Goal: Information Seeking & Learning: Learn about a topic

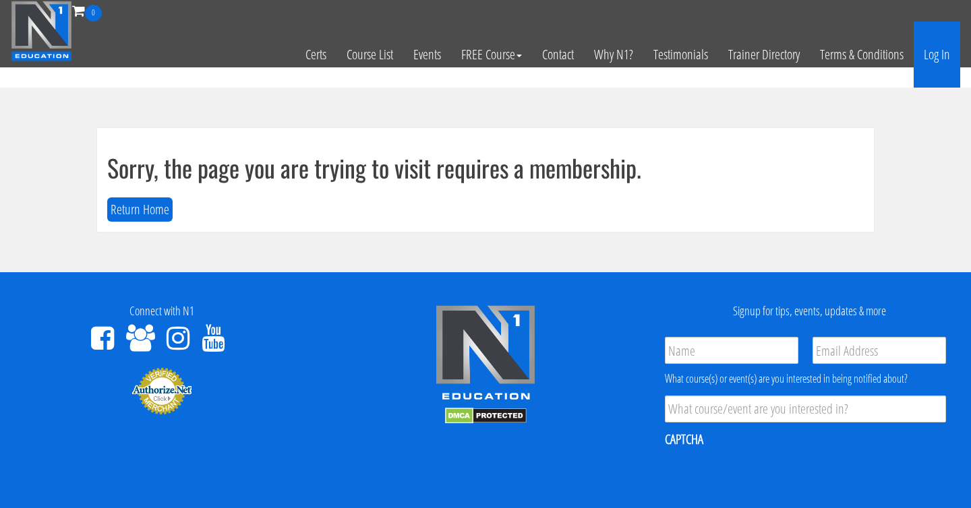
click at [925, 45] on link "Log In" at bounding box center [937, 55] width 47 height 66
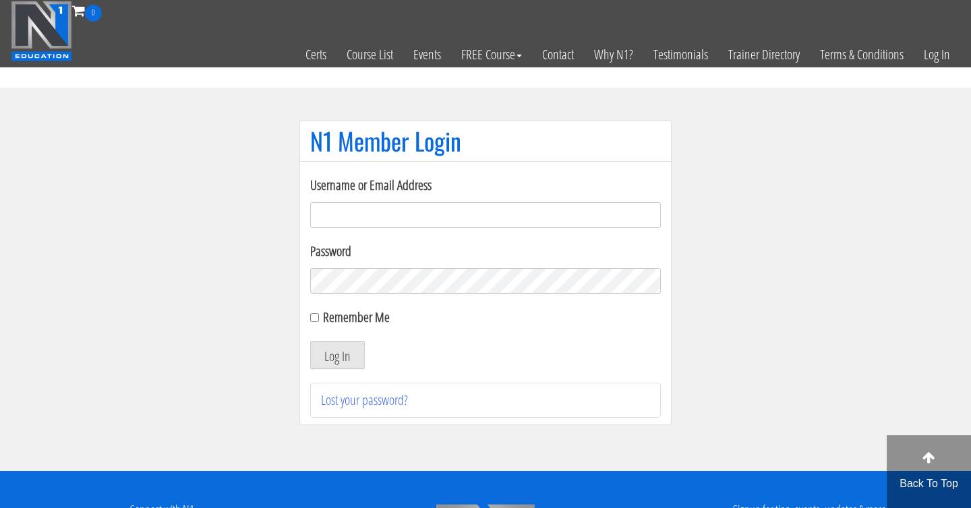
click at [434, 205] on input "Username or Email Address" at bounding box center [485, 215] width 351 height 26
click at [401, 212] on input "Username or Email Address" at bounding box center [485, 215] width 351 height 26
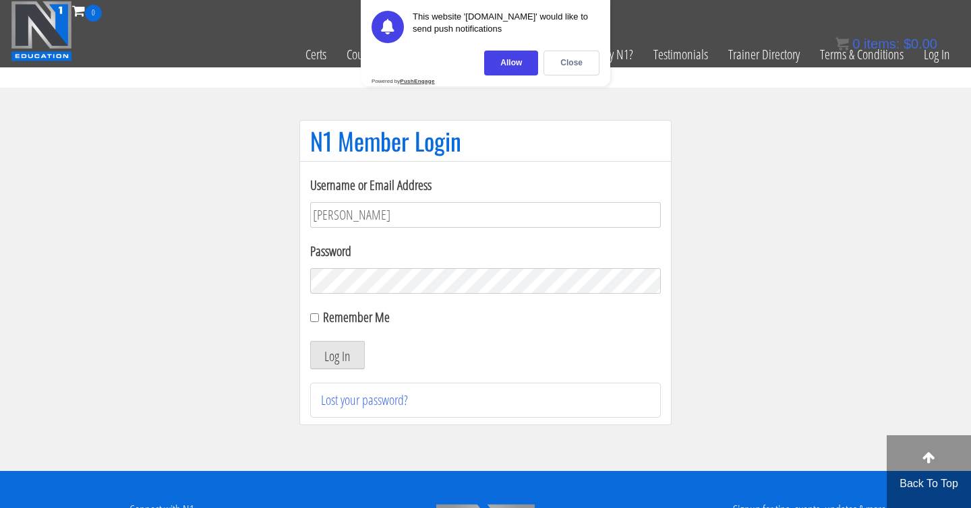
type input "joshua.sahertian@gmail.com"
click at [310, 341] on button "Log In" at bounding box center [337, 355] width 55 height 28
click at [585, 62] on div "Close" at bounding box center [571, 63] width 56 height 25
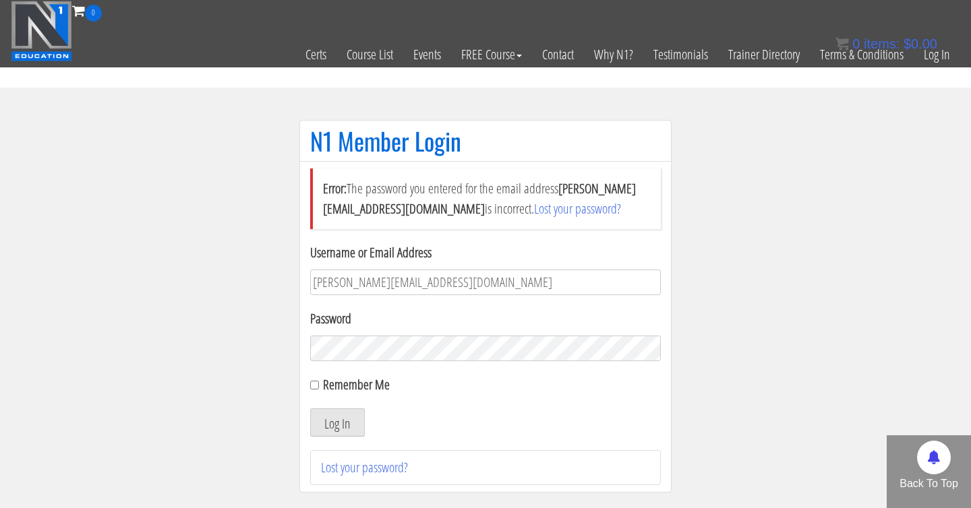
click at [310, 409] on button "Log In" at bounding box center [337, 423] width 55 height 28
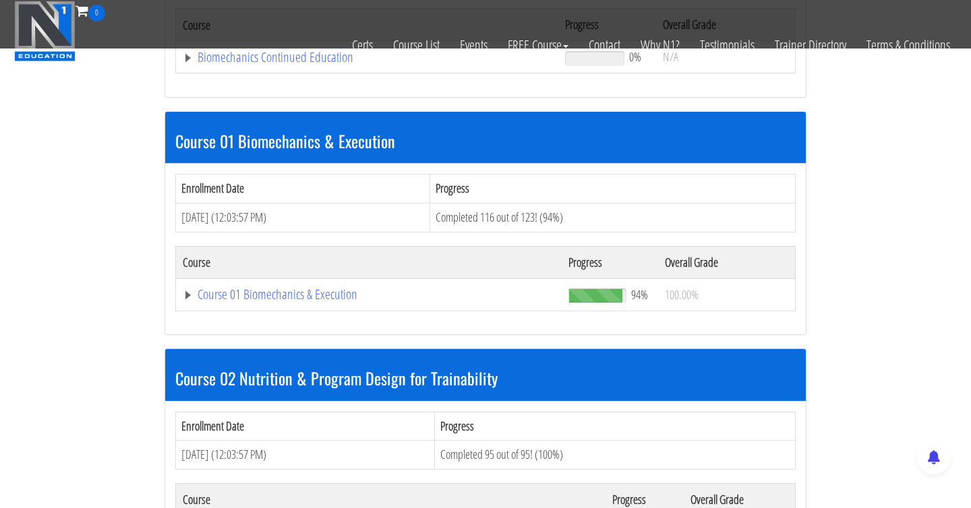
scroll to position [341, 0]
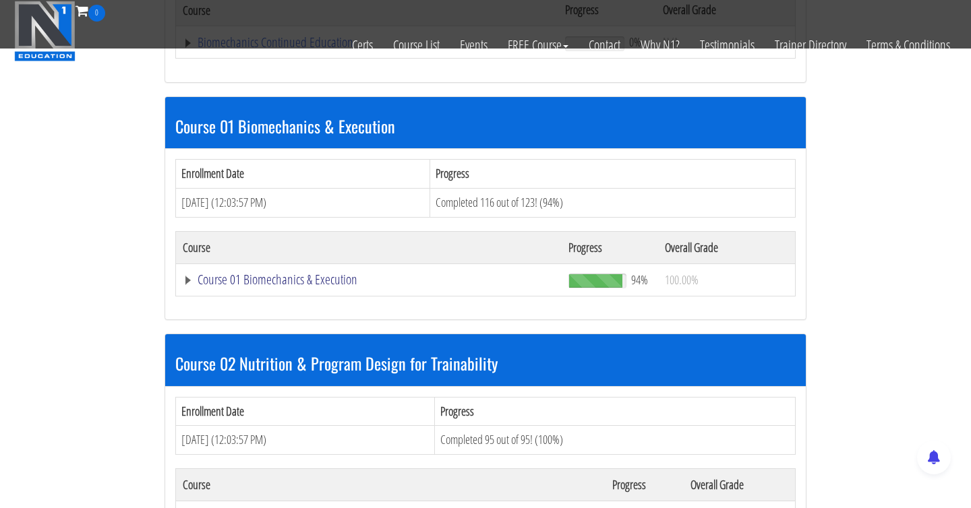
click at [316, 275] on link "Course 01 Biomechanics & Execution" at bounding box center [369, 279] width 372 height 13
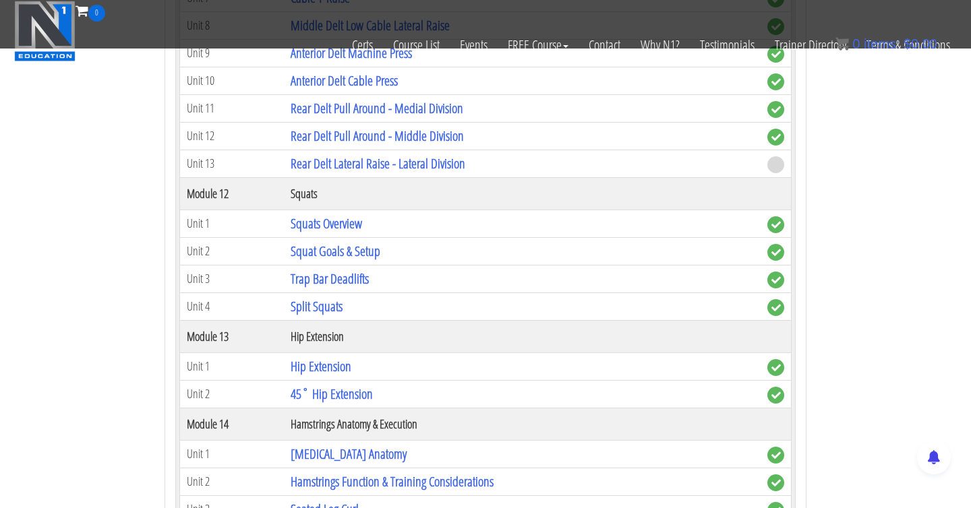
scroll to position [3030, 0]
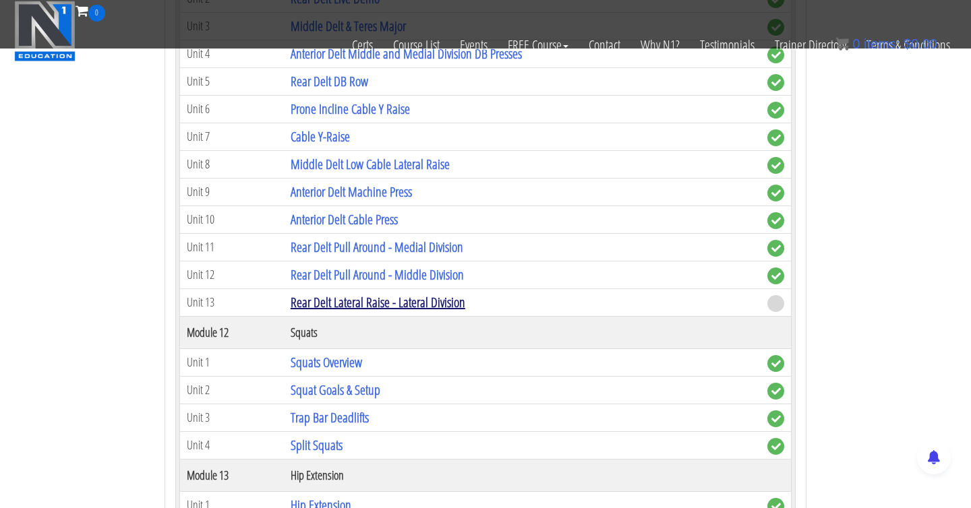
click at [431, 308] on link "Rear Delt Lateral Raise - Lateral Division" at bounding box center [378, 302] width 175 height 18
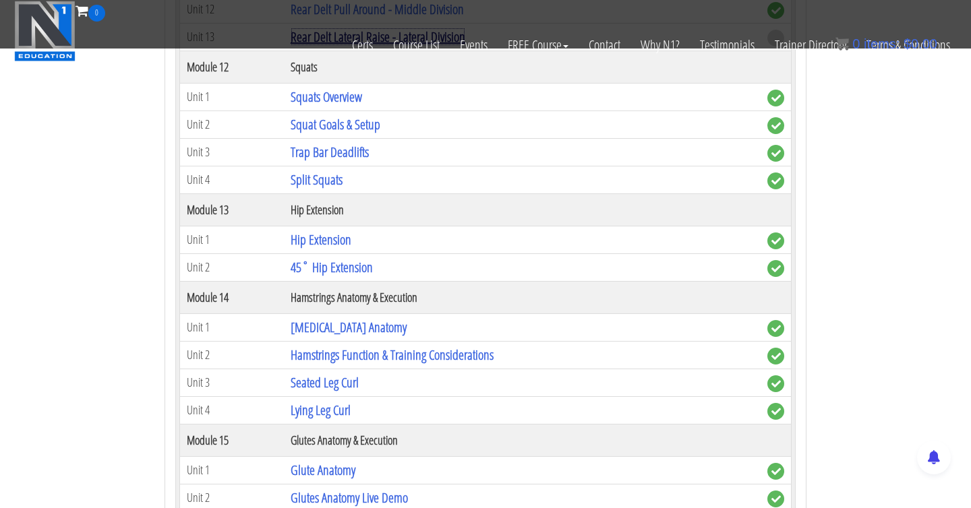
scroll to position [3294, 0]
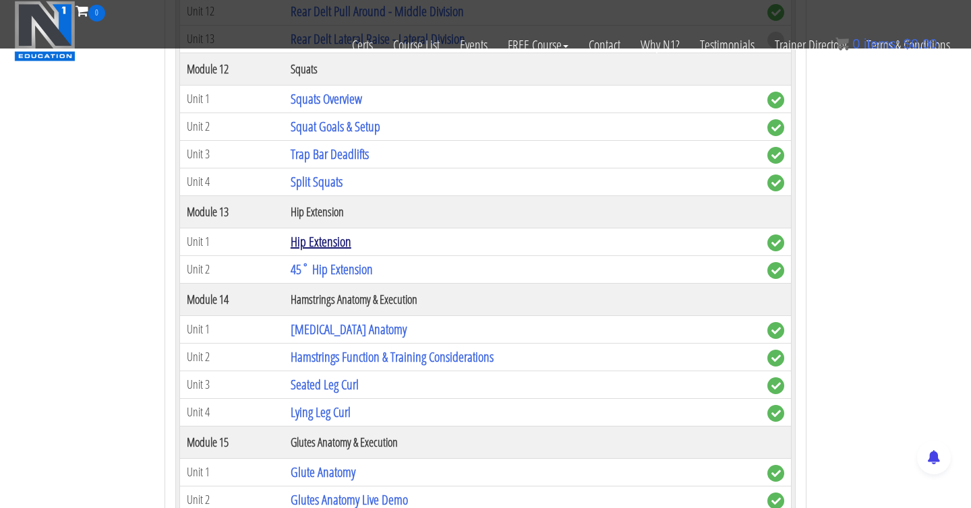
click at [315, 249] on link "Hip Extension" at bounding box center [321, 242] width 61 height 18
click at [322, 274] on link "45˚ Hip Extension" at bounding box center [332, 269] width 82 height 18
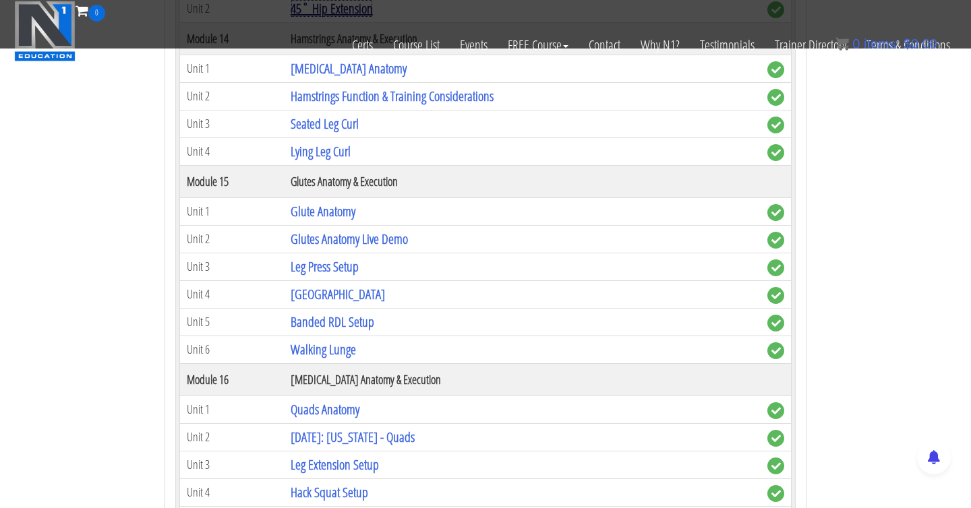
scroll to position [3574, 0]
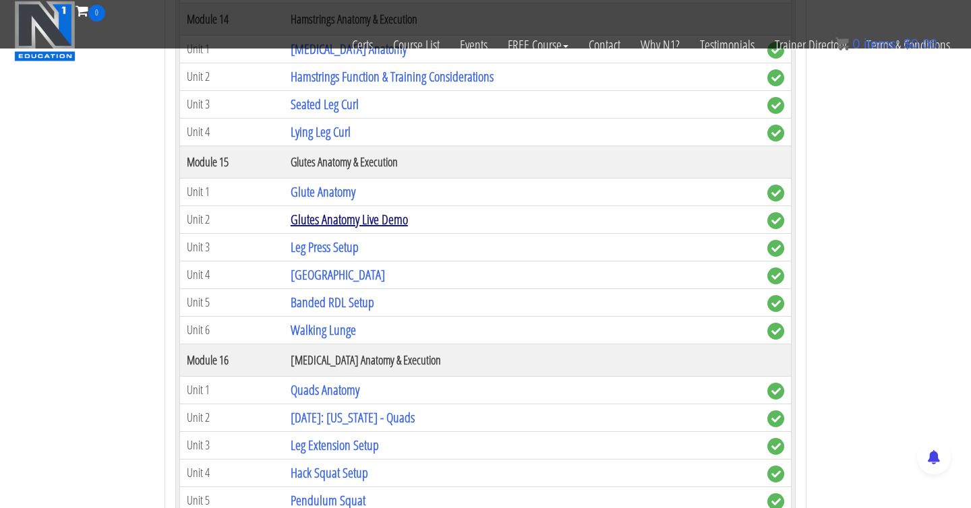
click at [325, 227] on link "Glutes Anatomy Live Demo" at bounding box center [349, 219] width 117 height 18
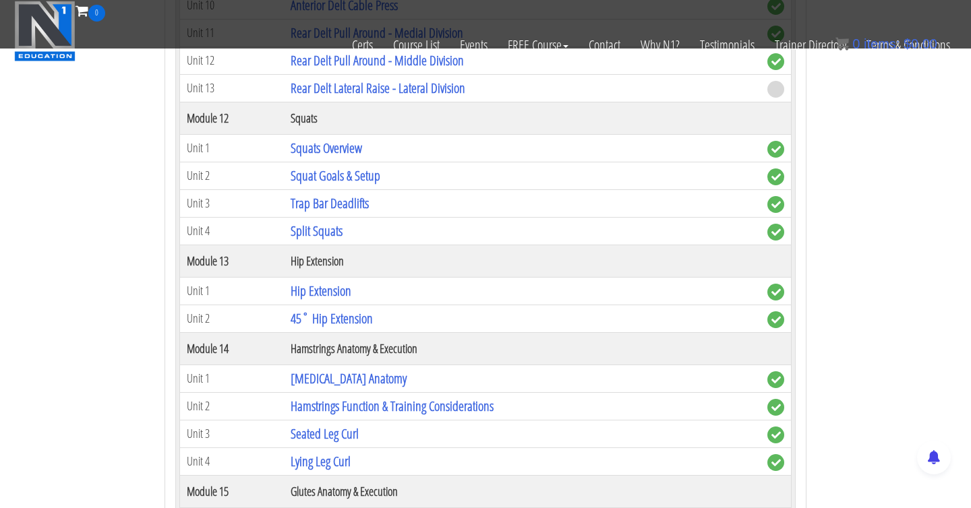
scroll to position [3243, 0]
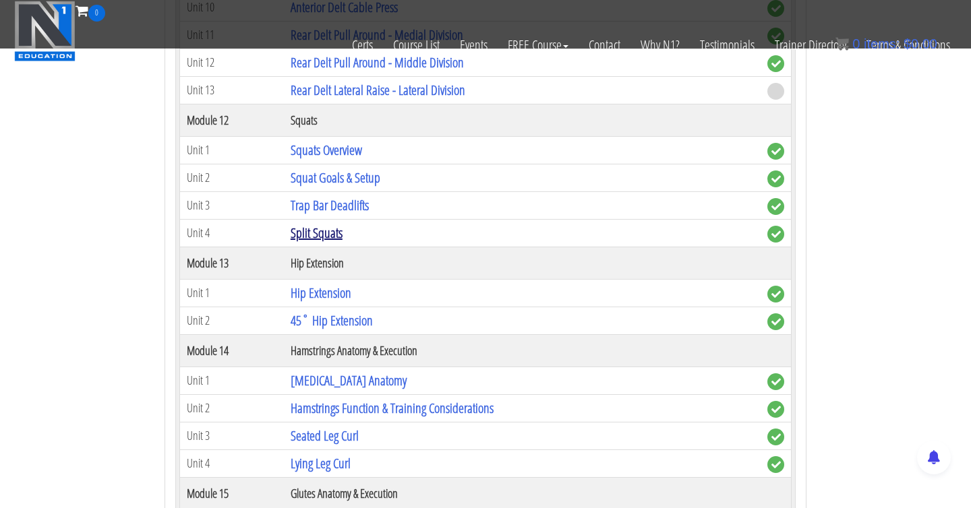
click at [322, 228] on link "Split Squats" at bounding box center [317, 233] width 52 height 18
click at [351, 206] on link "Trap Bar Deadlifts" at bounding box center [330, 205] width 78 height 18
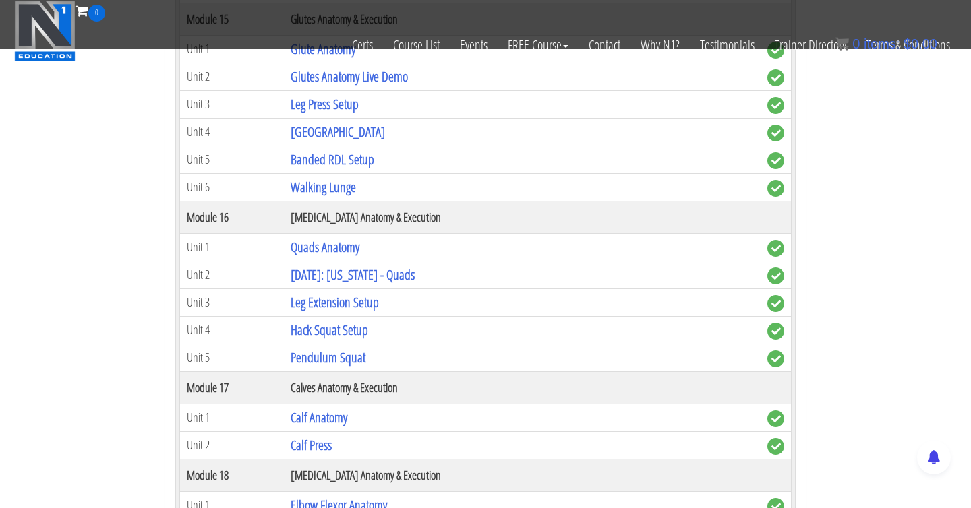
scroll to position [3769, 0]
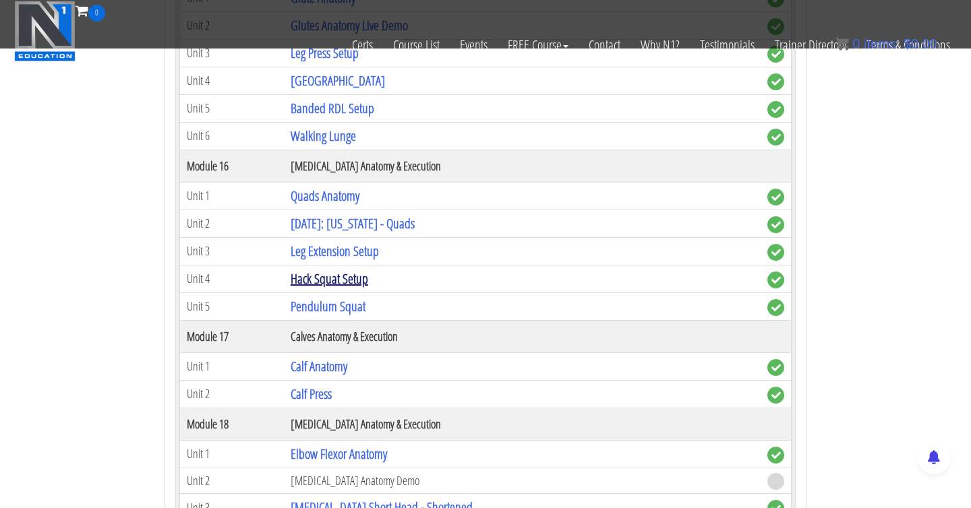
click at [342, 276] on link "Hack Squat Setup" at bounding box center [330, 279] width 78 height 18
click at [329, 247] on link "Leg Extension Setup" at bounding box center [335, 251] width 88 height 18
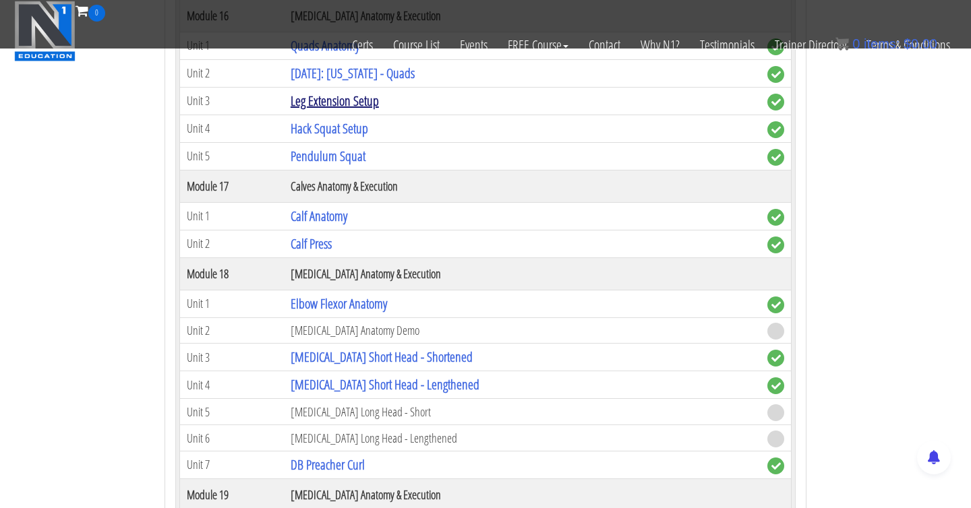
scroll to position [3922, 0]
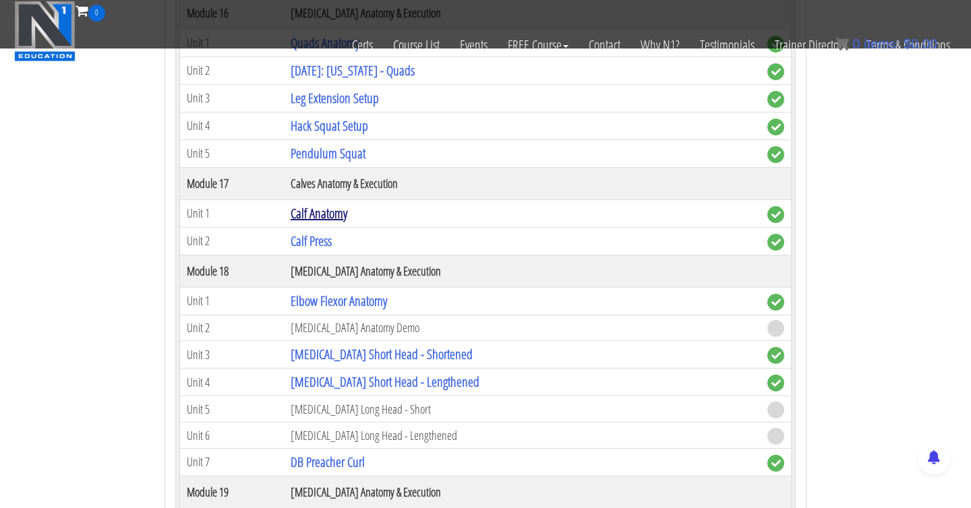
click at [311, 214] on link "Calf Anatomy" at bounding box center [319, 213] width 57 height 18
click at [310, 241] on link "Calf Press" at bounding box center [311, 241] width 41 height 18
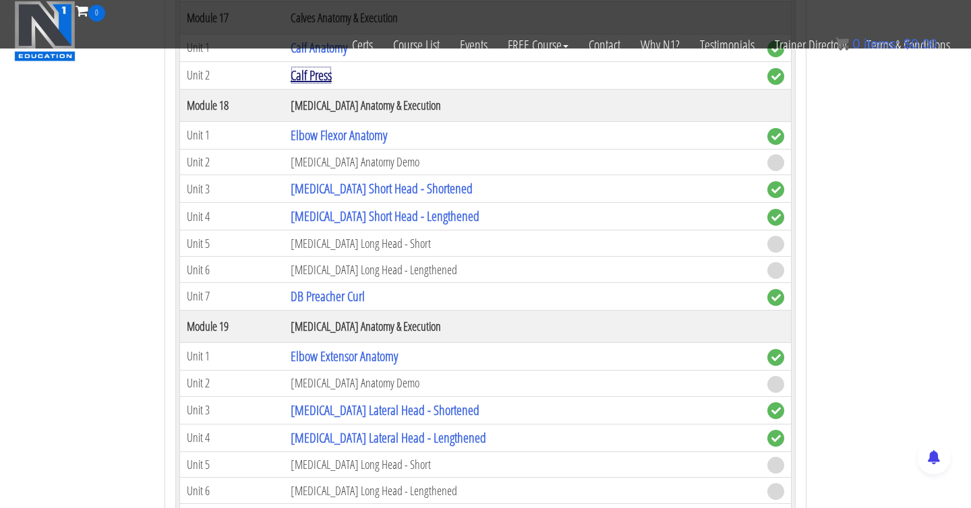
scroll to position [4085, 0]
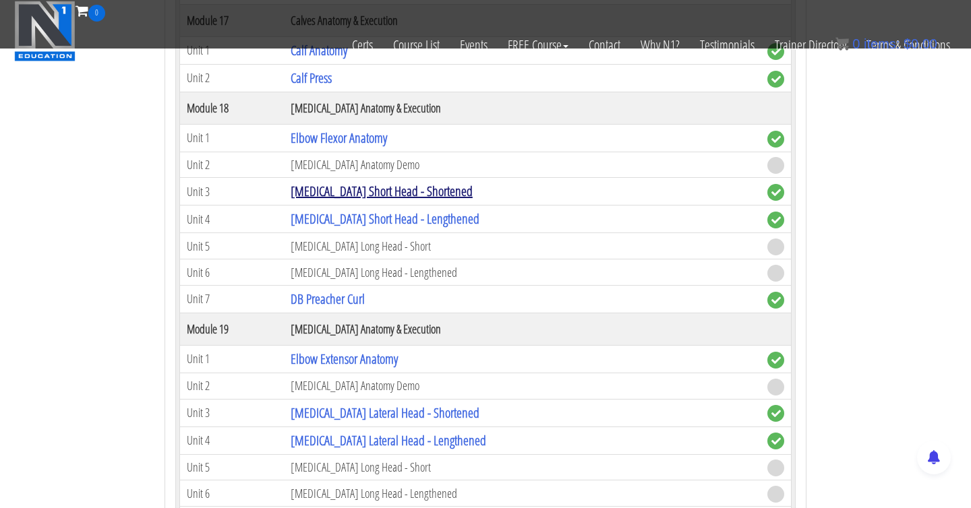
click at [351, 188] on link "[MEDICAL_DATA] Short Head - Shortened" at bounding box center [382, 191] width 182 height 18
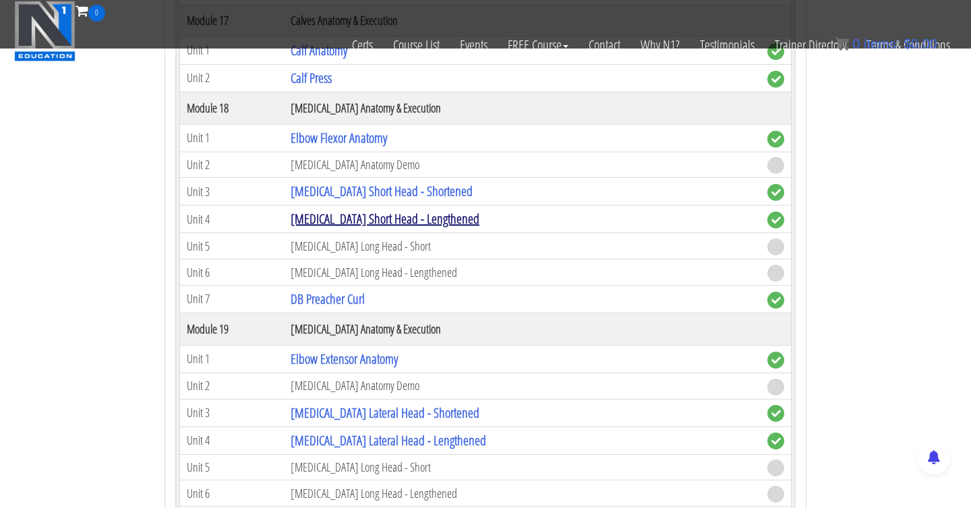
click at [397, 220] on link "[MEDICAL_DATA] Short Head - Lengthened" at bounding box center [385, 219] width 189 height 18
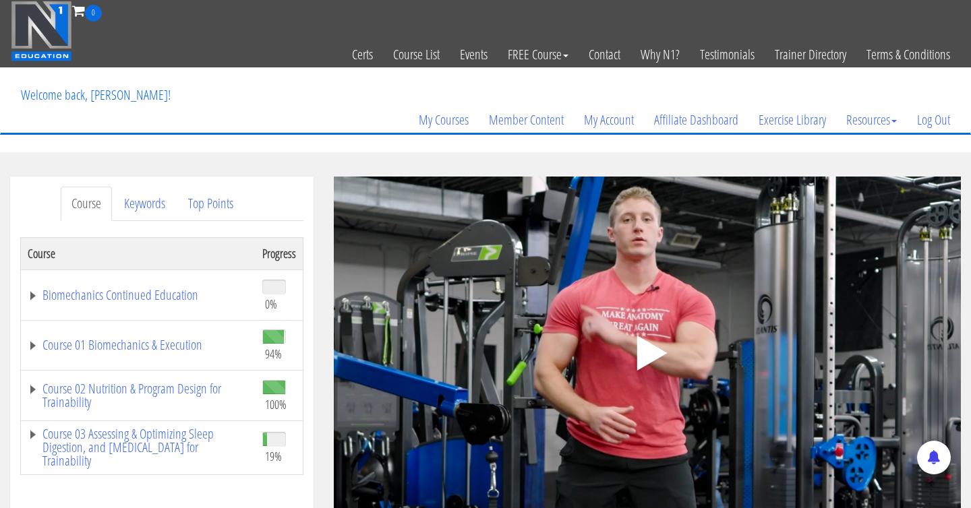
click at [595, 283] on div ".a{fill:#000;opacity:0.65;}.b{fill:#fff;opacity:1.0;} .fp-color-play{opacity:0.…" at bounding box center [647, 353] width 627 height 353
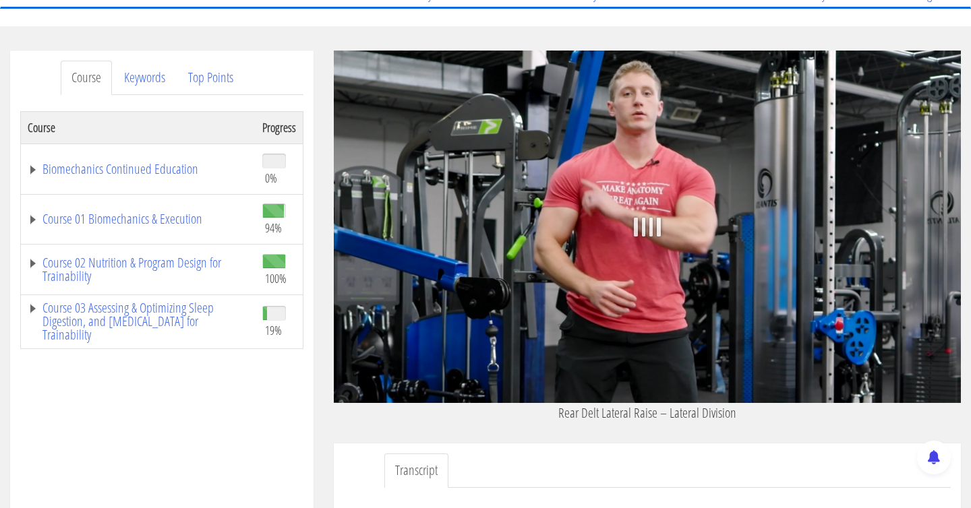
scroll to position [146, 0]
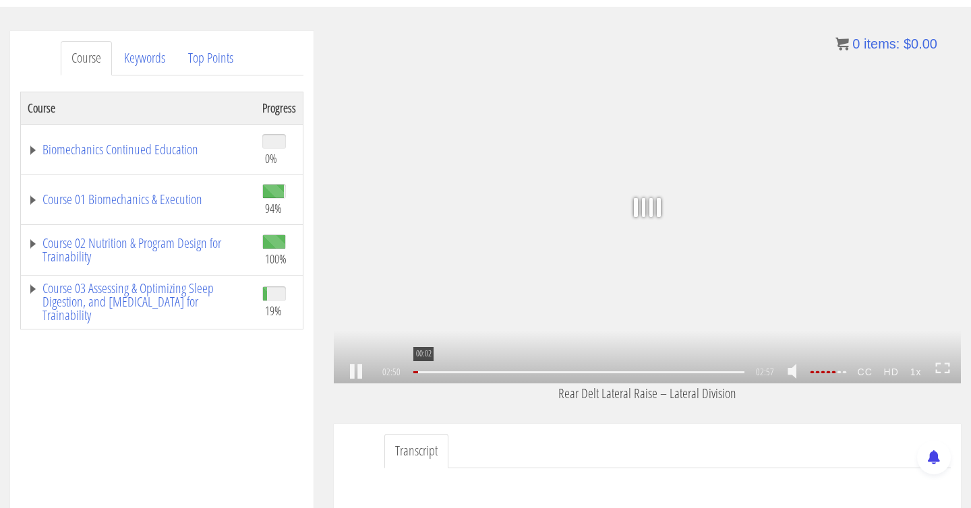
click at [417, 372] on div "00:02" at bounding box center [578, 373] width 331 height 2
click at [933, 368] on div "00:02 01:47 02:57 02:55 CC HD 1x" at bounding box center [647, 372] width 627 height 23
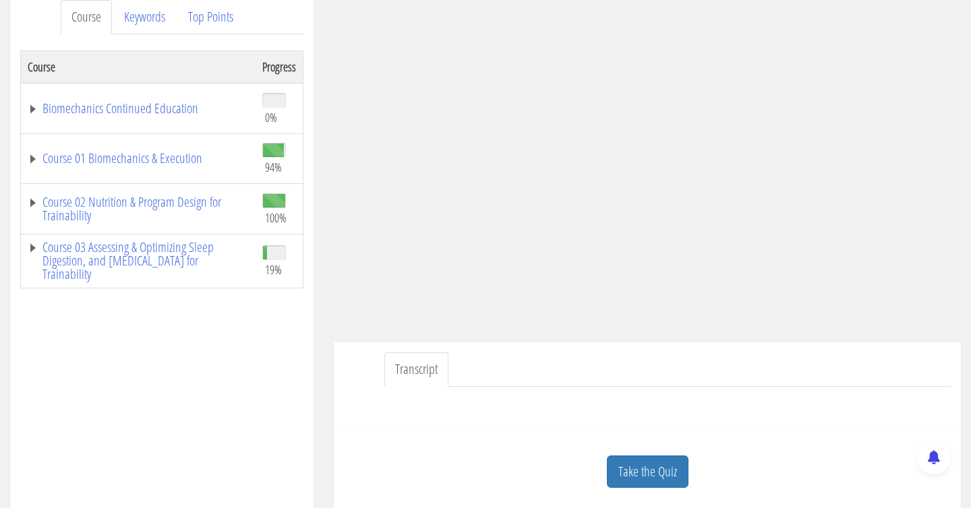
scroll to position [185, 0]
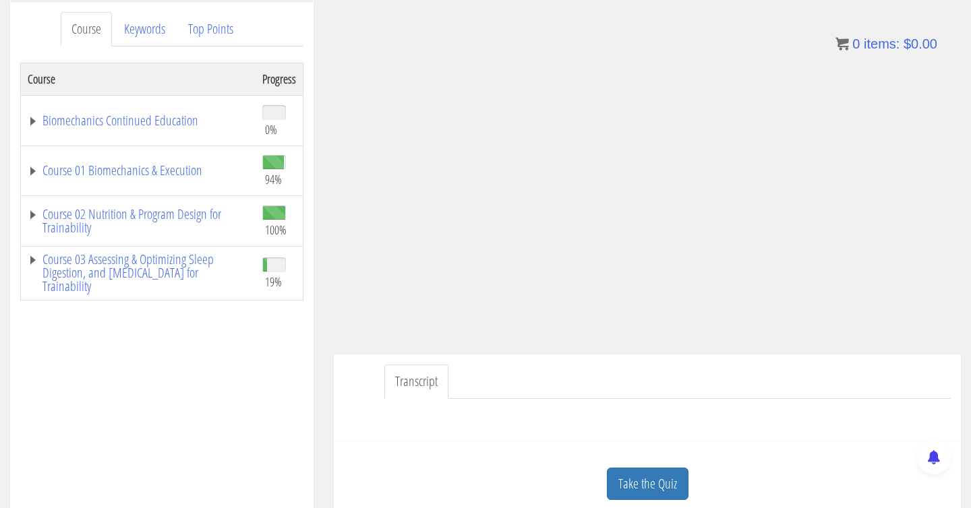
scroll to position [207, 0]
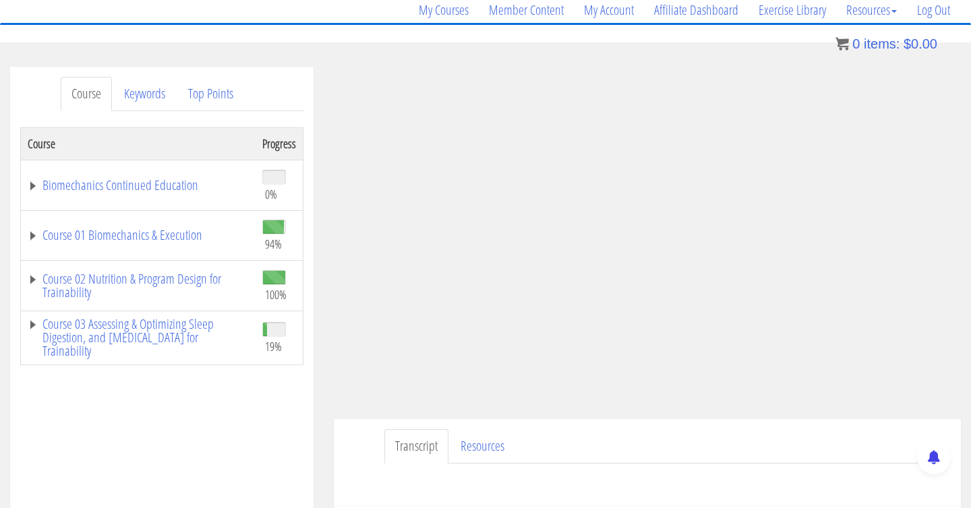
scroll to position [113, 0]
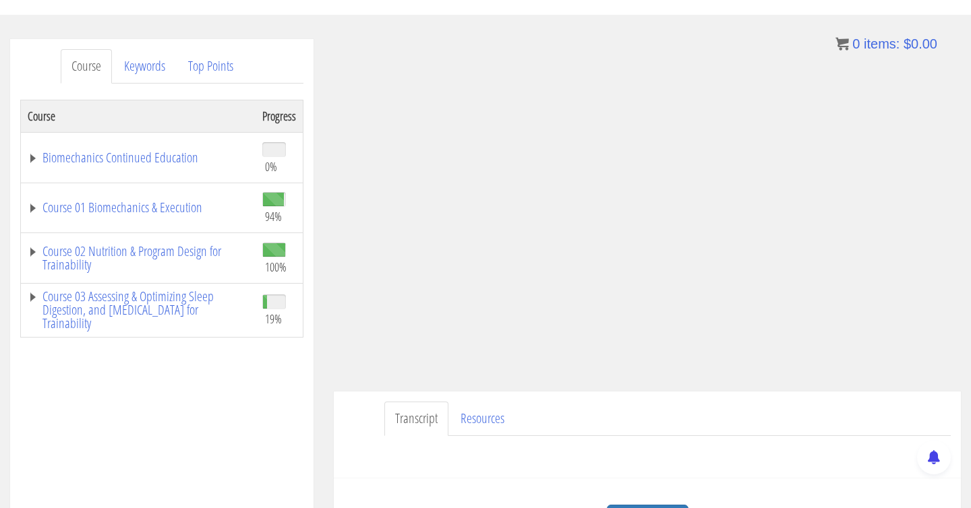
scroll to position [136, 0]
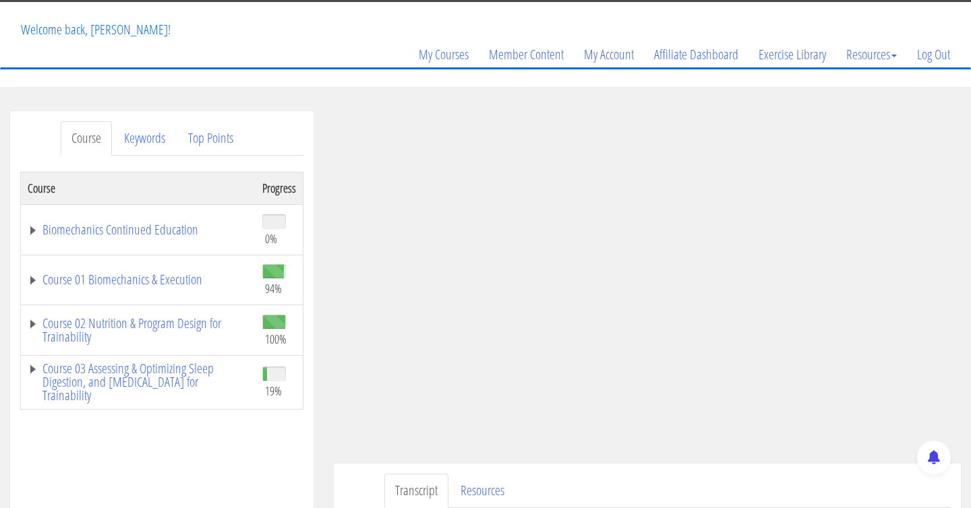
scroll to position [65, 0]
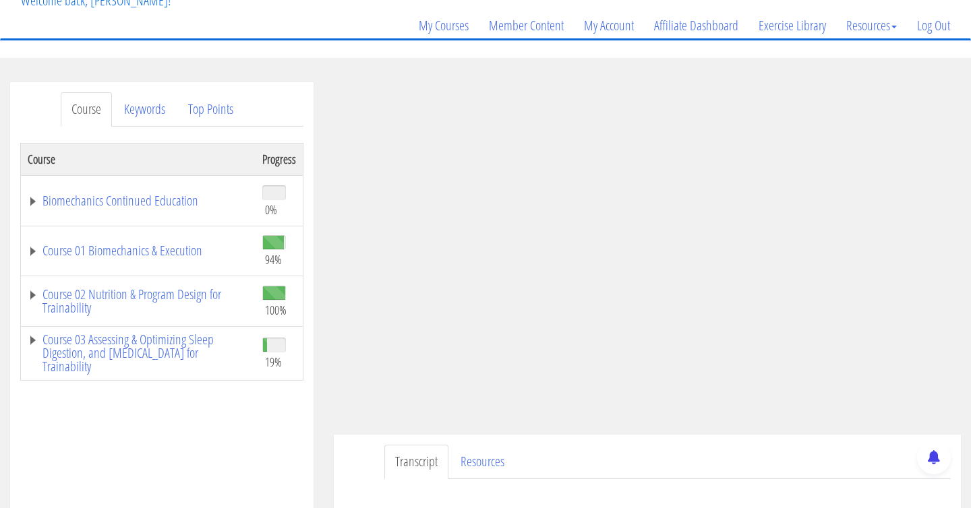
scroll to position [129, 0]
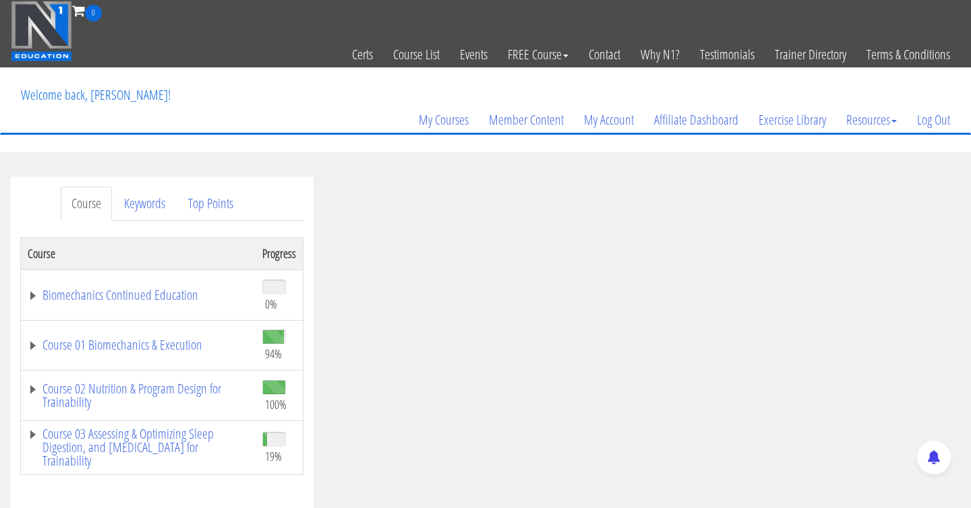
scroll to position [48, 0]
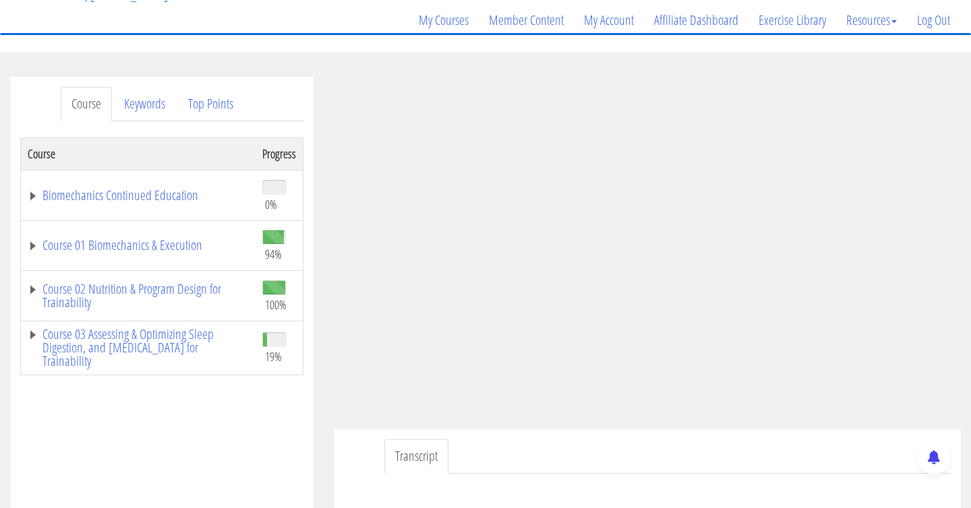
scroll to position [103, 0]
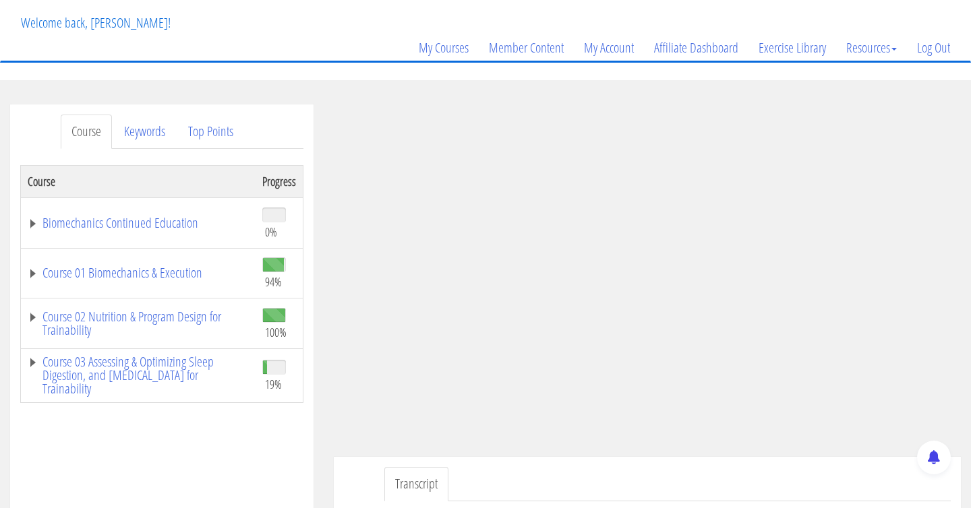
scroll to position [88, 0]
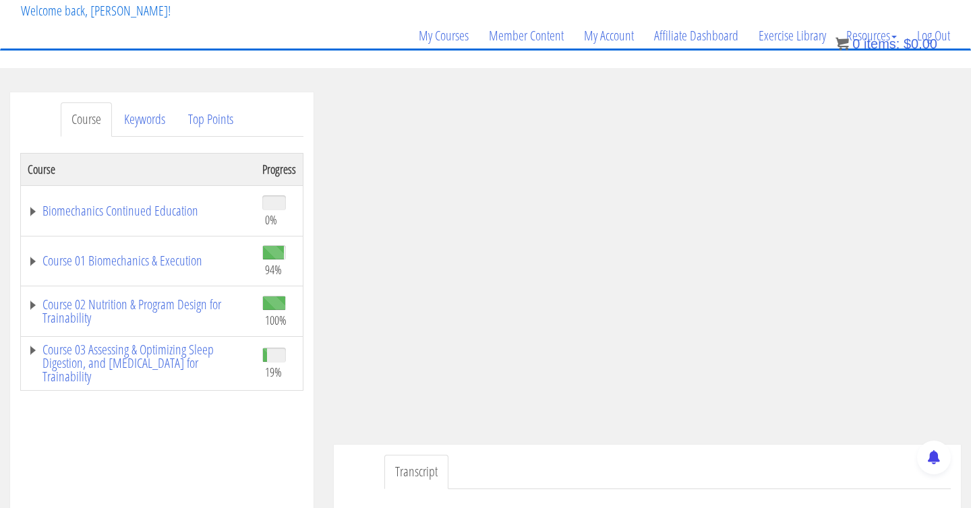
scroll to position [82, 0]
